Goal: Navigation & Orientation: Go to known website

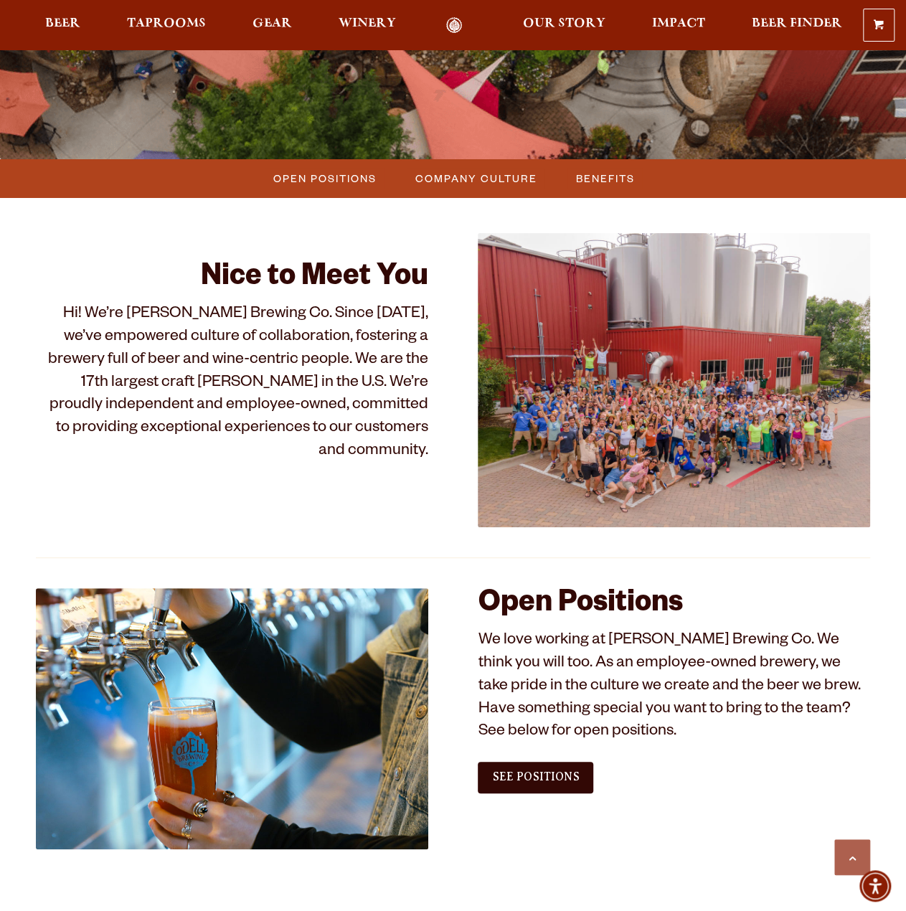
scroll to position [359, 0]
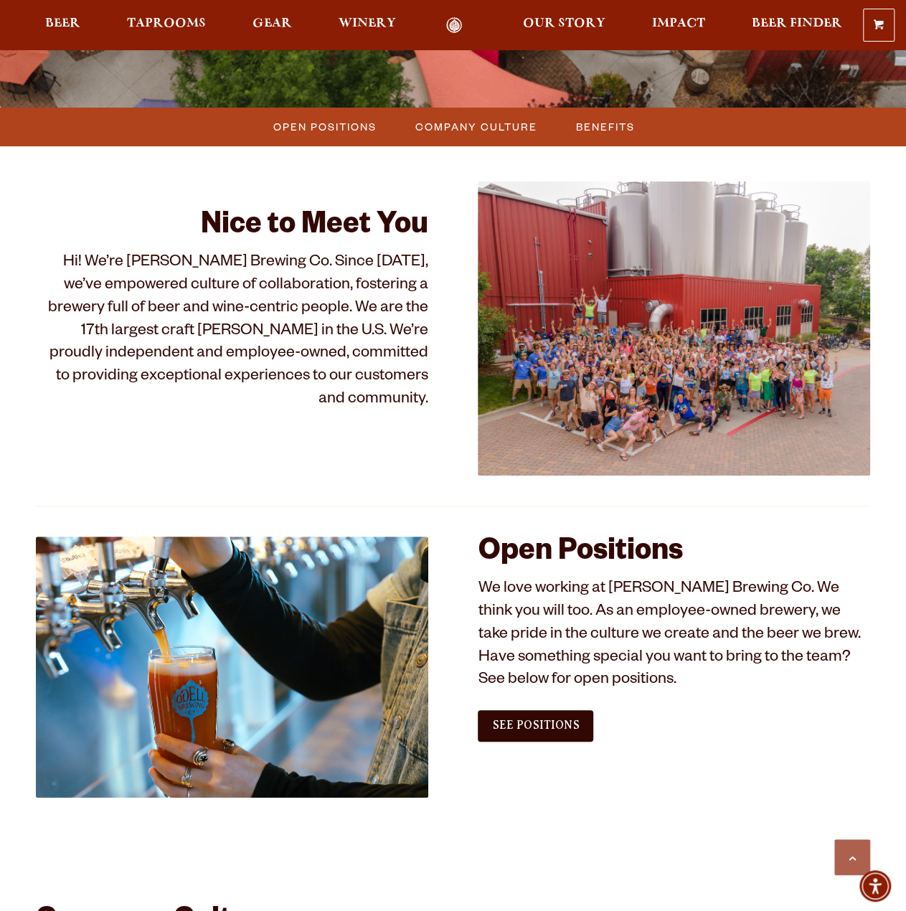
click at [642, 369] on img at bounding box center [674, 328] width 392 height 294
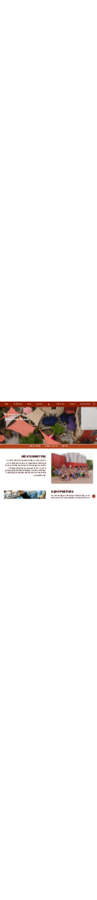
scroll to position [0, 0]
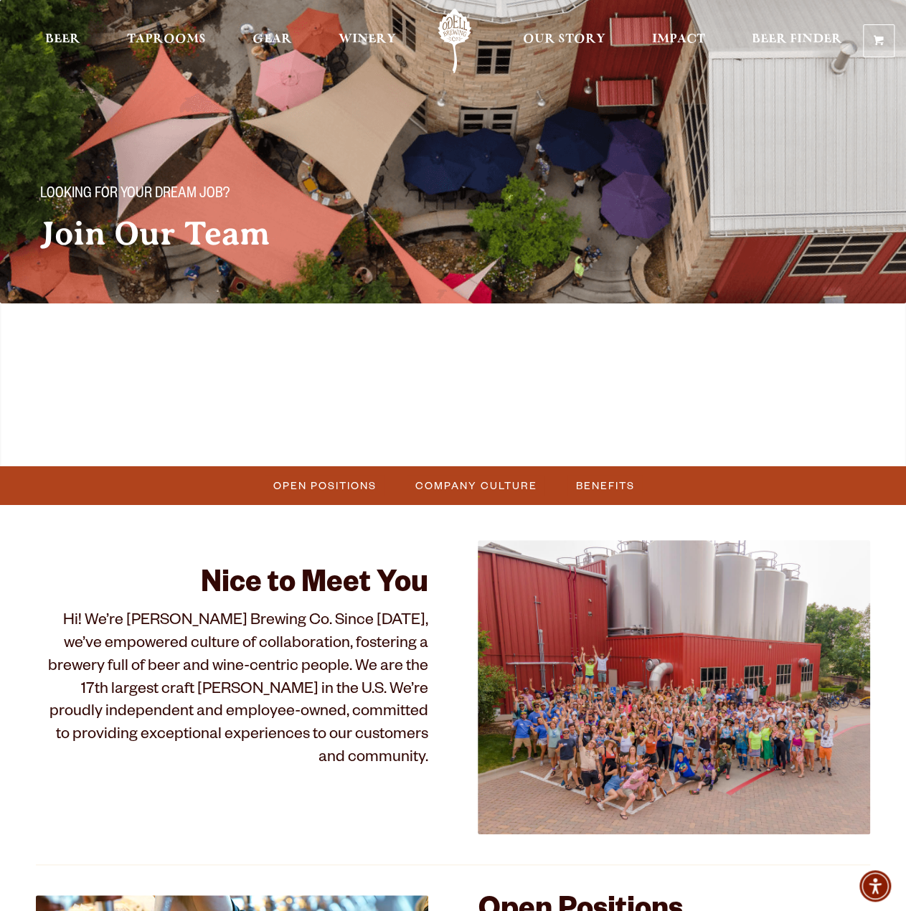
click at [443, 27] on link "Odell Home" at bounding box center [455, 41] width 54 height 65
